Goal: Task Accomplishment & Management: Manage account settings

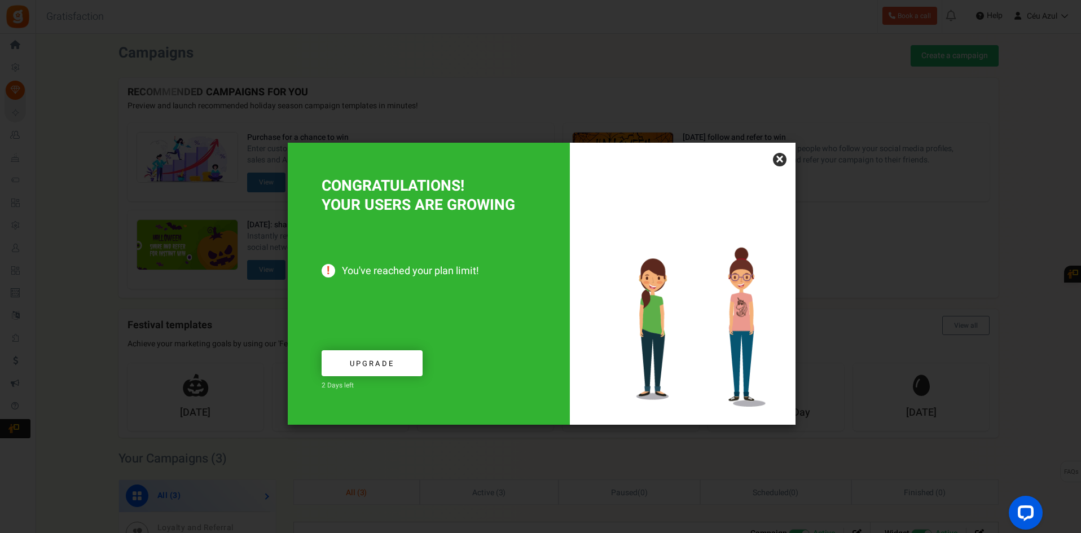
click at [779, 159] on link "×" at bounding box center [780, 160] width 14 height 14
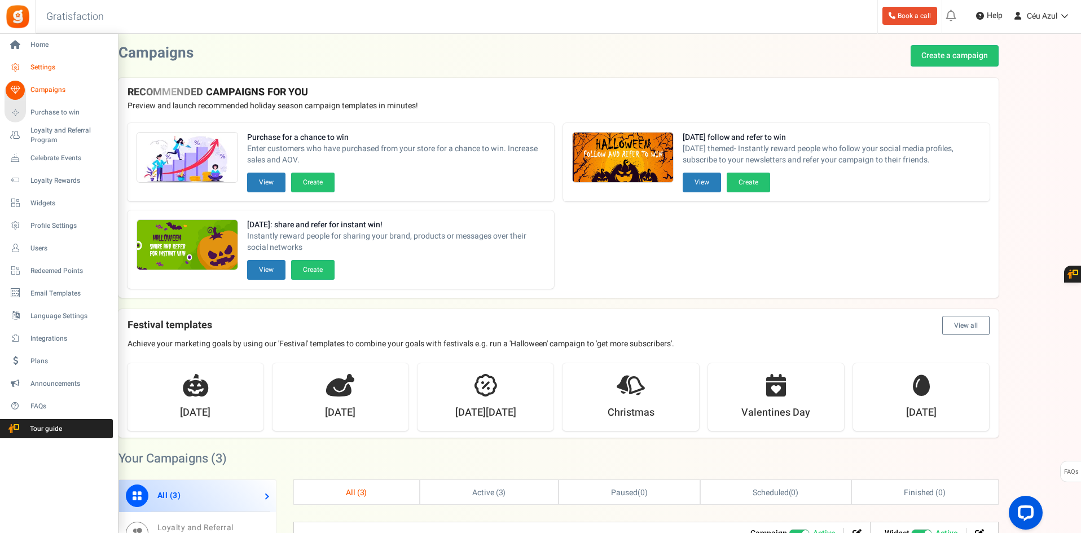
click at [71, 67] on span "Settings" at bounding box center [69, 68] width 79 height 10
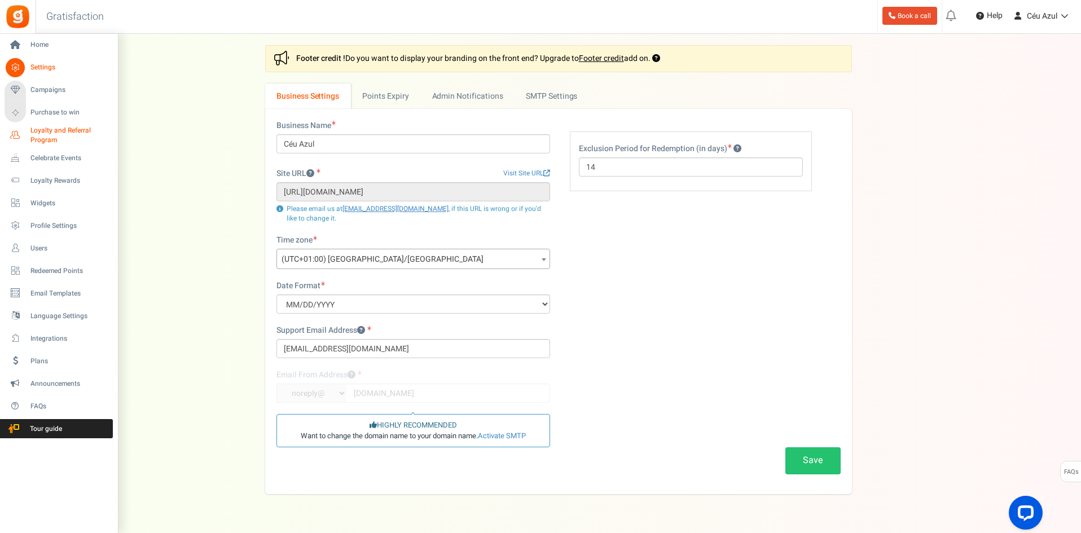
click at [58, 132] on span "Loyalty and Referral Program" at bounding box center [71, 135] width 82 height 19
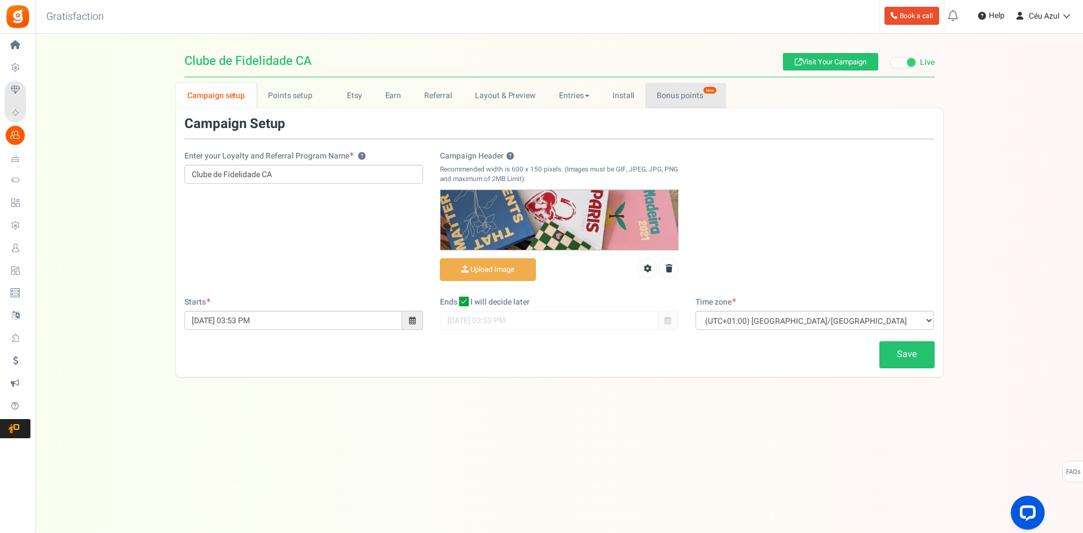
click at [686, 100] on link "Bonus points New" at bounding box center [686, 95] width 81 height 25
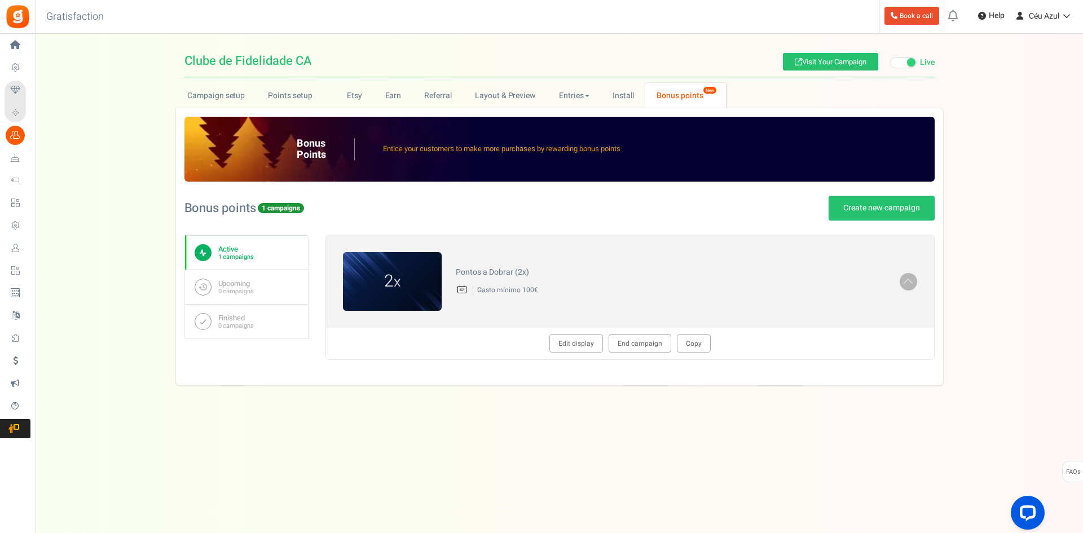
click at [600, 400] on div "Under maintenance we will be back soon We apologize for any inconvenience. The …" at bounding box center [560, 244] width 1048 height 420
click at [656, 341] on link "End campaign" at bounding box center [640, 344] width 63 height 18
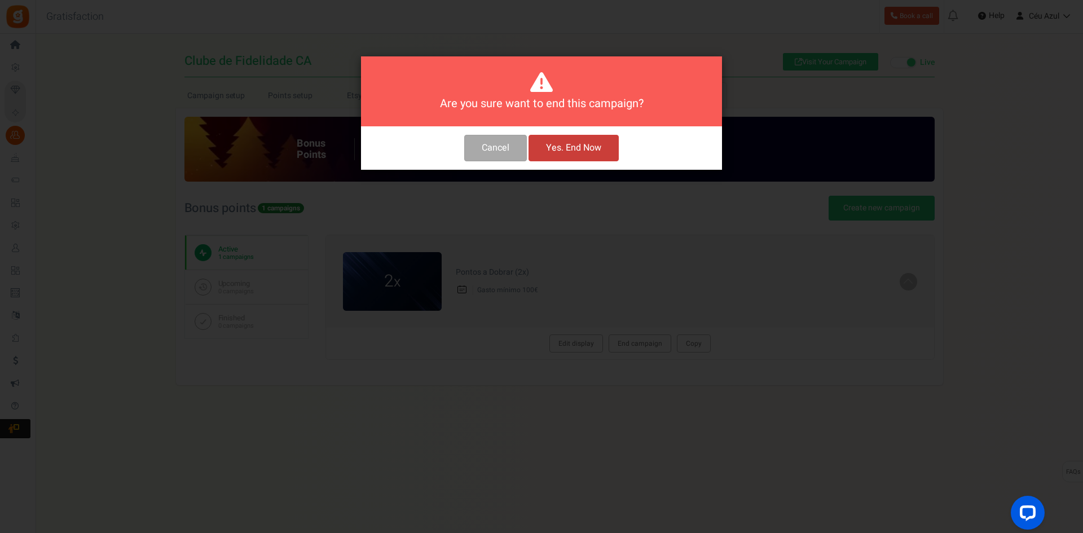
click at [588, 153] on button "Yes. End Now" at bounding box center [574, 148] width 90 height 27
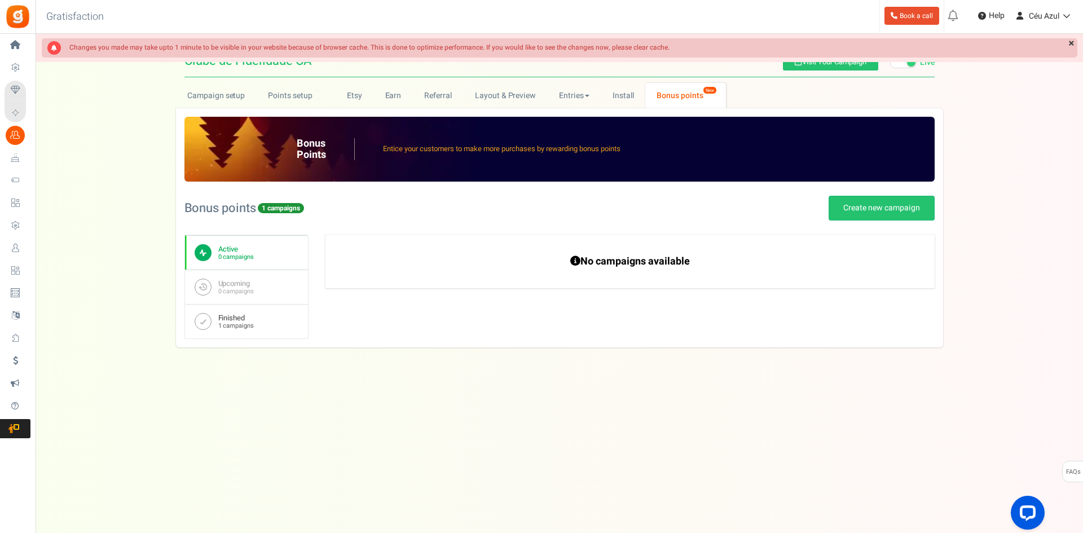
click at [258, 323] on link "Finished 1 campaigns" at bounding box center [246, 321] width 123 height 34
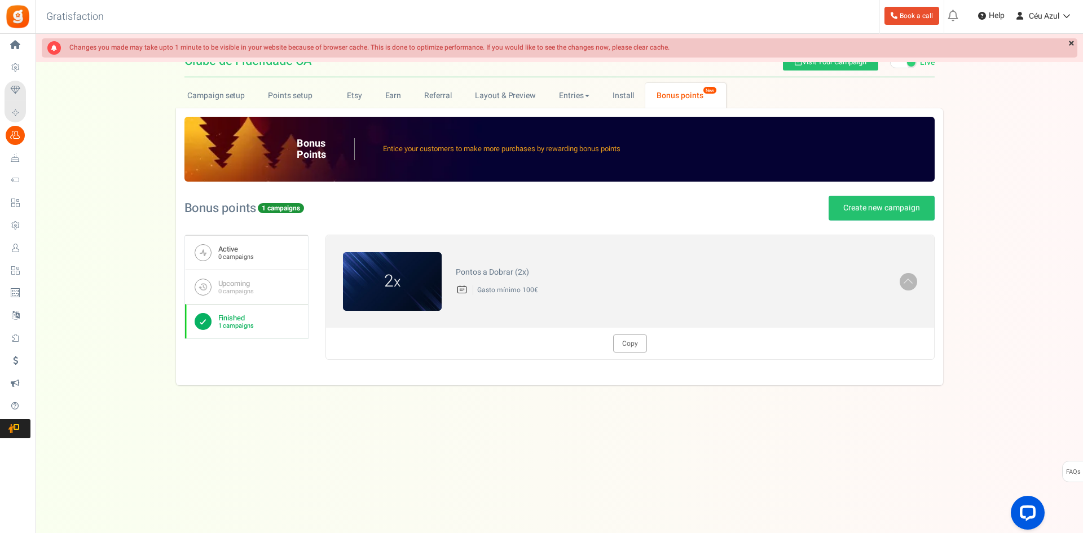
click at [286, 253] on link "Active 0 campaigns" at bounding box center [246, 252] width 123 height 34
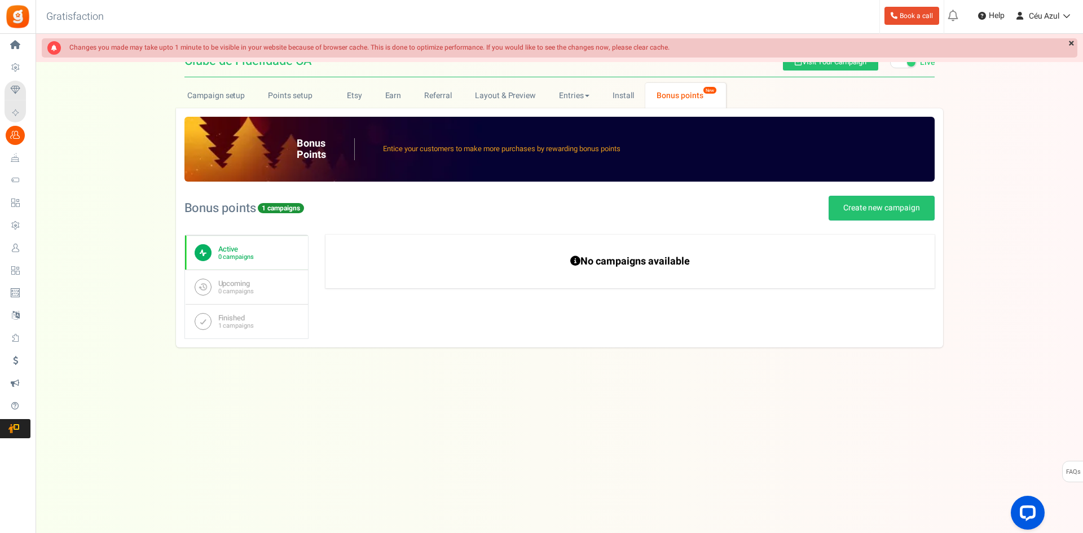
click at [578, 437] on div "Under maintenance we will be back soon We apologize for any inconvenience. The …" at bounding box center [560, 244] width 1048 height 420
